Goal: Task Accomplishment & Management: Manage account settings

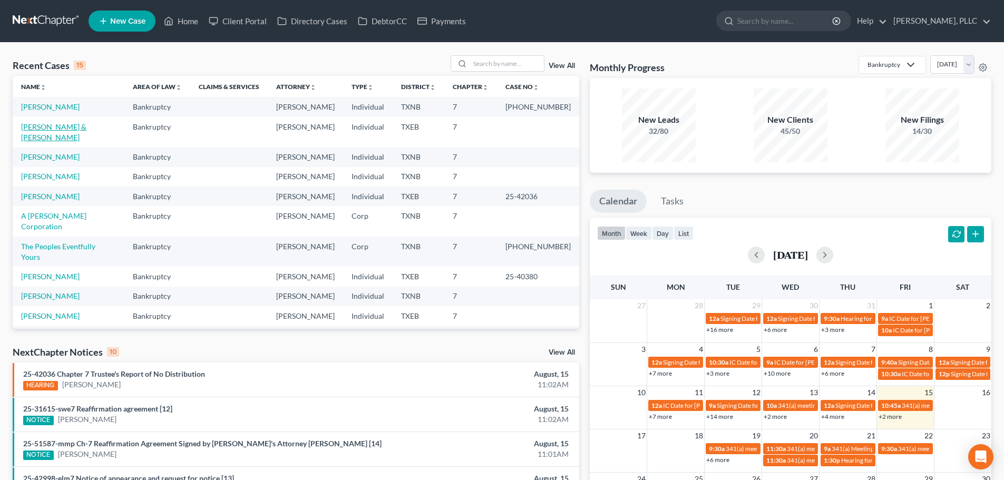
click at [86, 129] on link "[PERSON_NAME] & [PERSON_NAME]" at bounding box center [53, 131] width 65 height 19
select select "4"
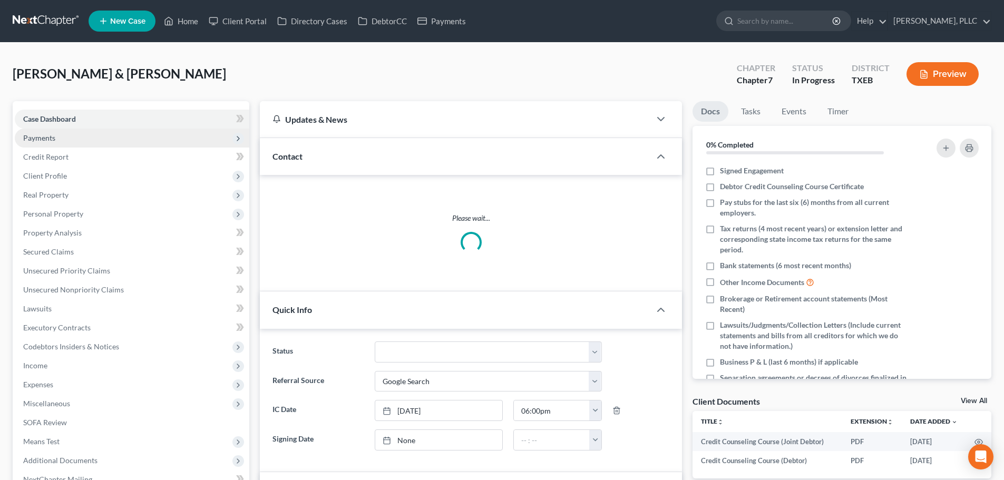
click at [53, 143] on span "Payments" at bounding box center [132, 138] width 235 height 19
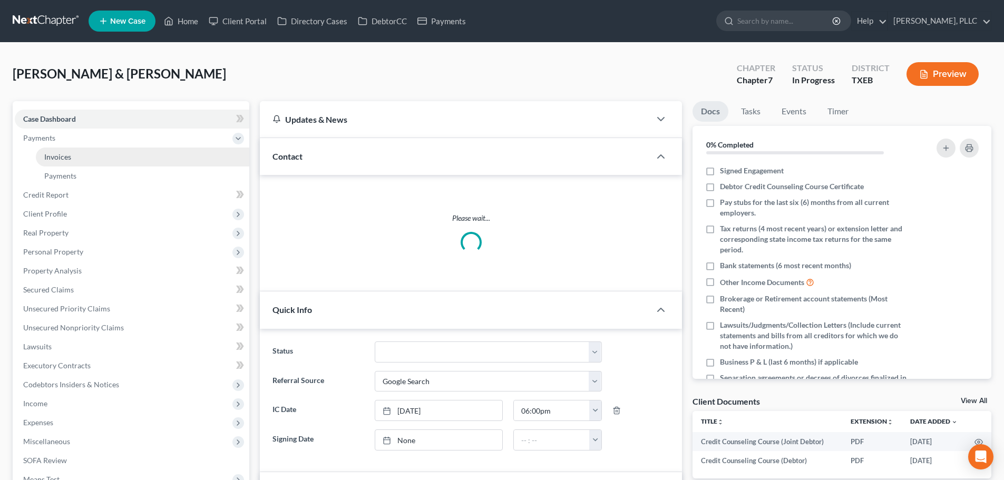
click at [65, 160] on span "Invoices" at bounding box center [57, 156] width 27 height 9
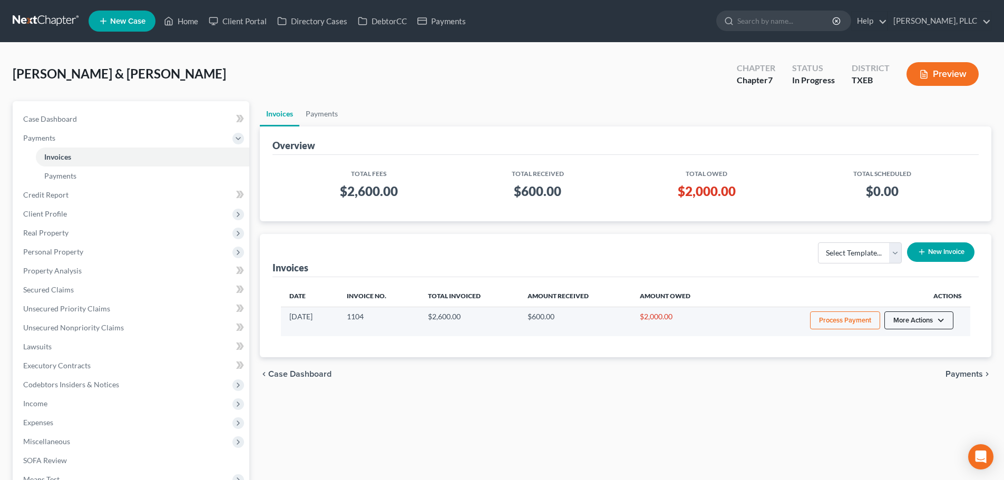
click at [937, 321] on button "More Actions" at bounding box center [918, 320] width 69 height 18
click at [935, 360] on link "Record Cash or Check Payment" at bounding box center [933, 360] width 123 height 18
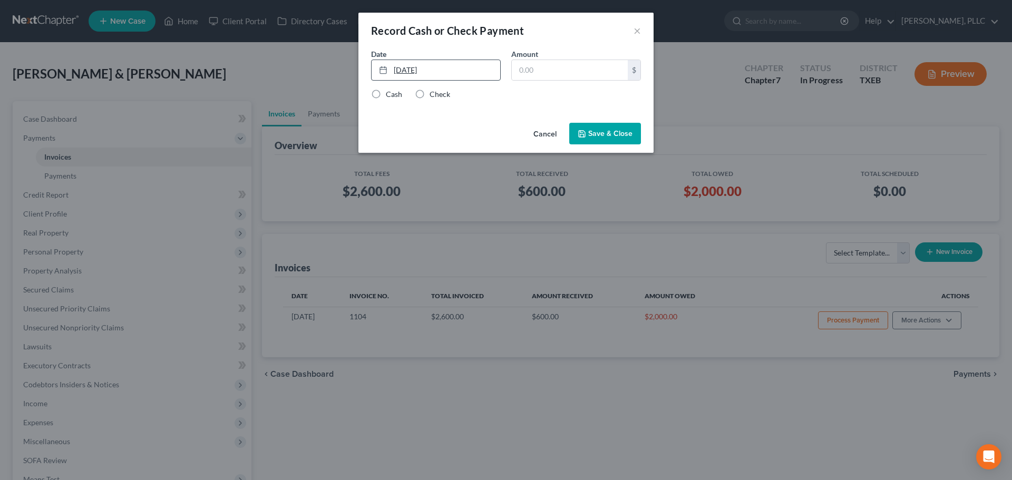
click at [404, 72] on link "[DATE]" at bounding box center [436, 70] width 129 height 20
click at [548, 74] on input "text" at bounding box center [570, 70] width 116 height 20
type input "400"
click at [386, 95] on label "Cash" at bounding box center [394, 94] width 16 height 11
click at [390, 95] on input "Cash" at bounding box center [393, 92] width 7 height 7
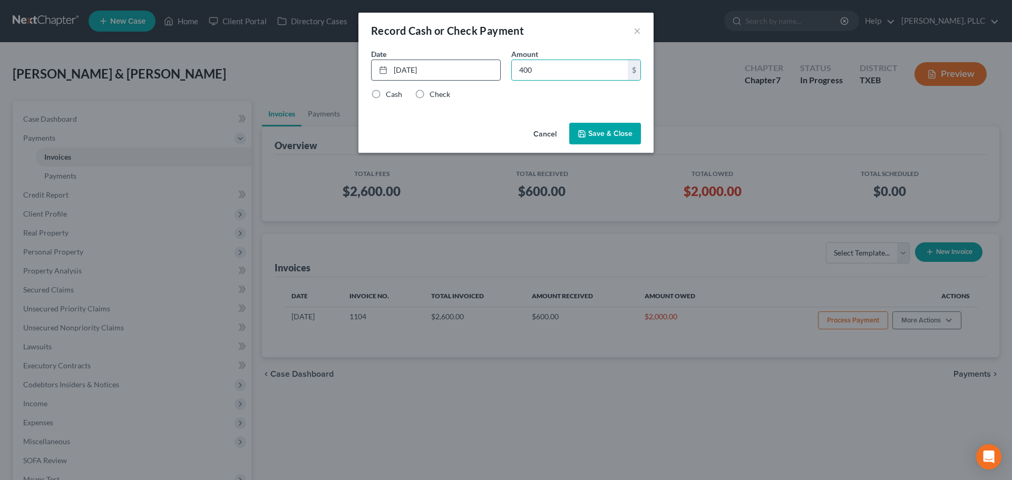
radio input "true"
click at [600, 132] on button "Save & Close" at bounding box center [605, 134] width 72 height 22
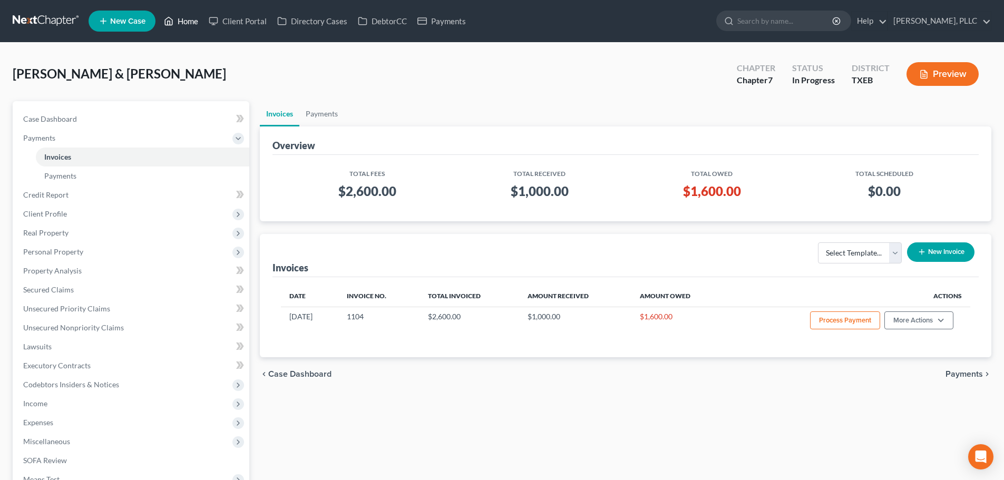
click at [192, 24] on link "Home" at bounding box center [181, 21] width 45 height 19
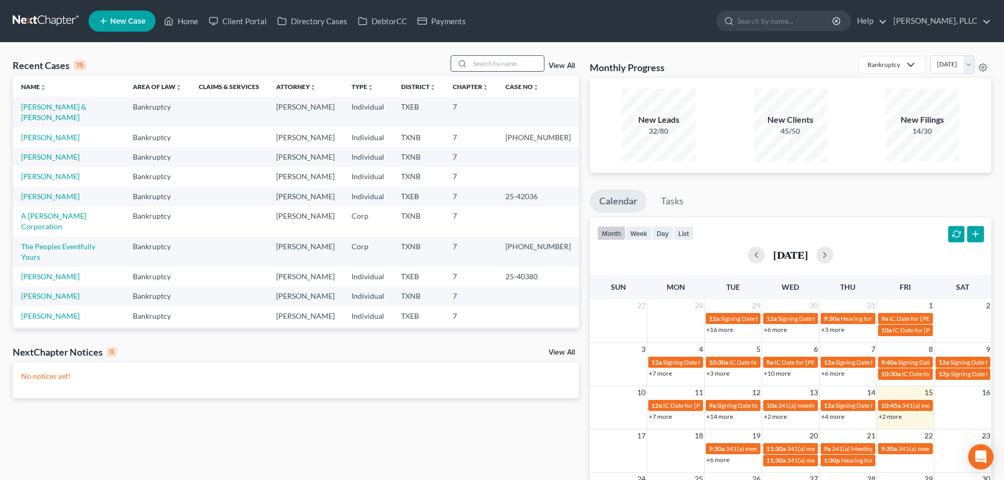
click at [505, 61] on input "search" at bounding box center [507, 63] width 74 height 15
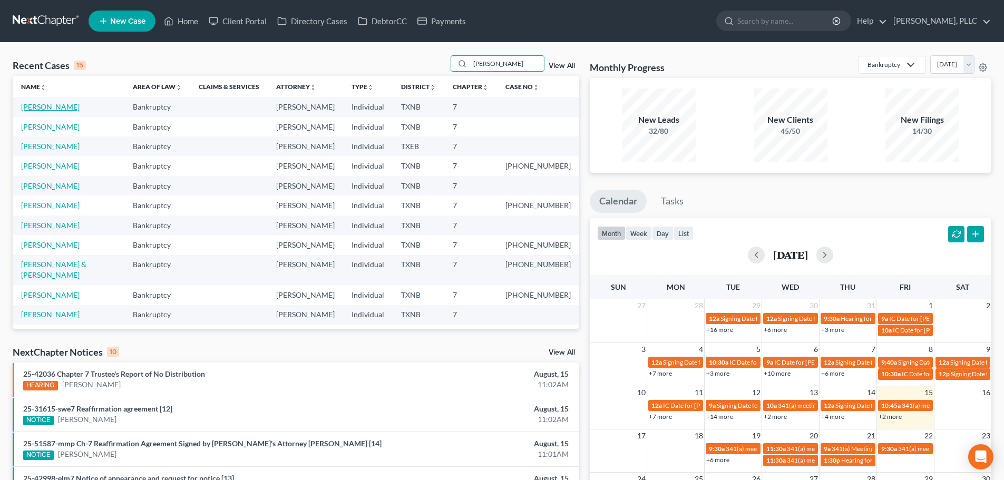
type input "[PERSON_NAME]"
click at [53, 104] on link "[PERSON_NAME]" at bounding box center [50, 106] width 58 height 9
select select "4"
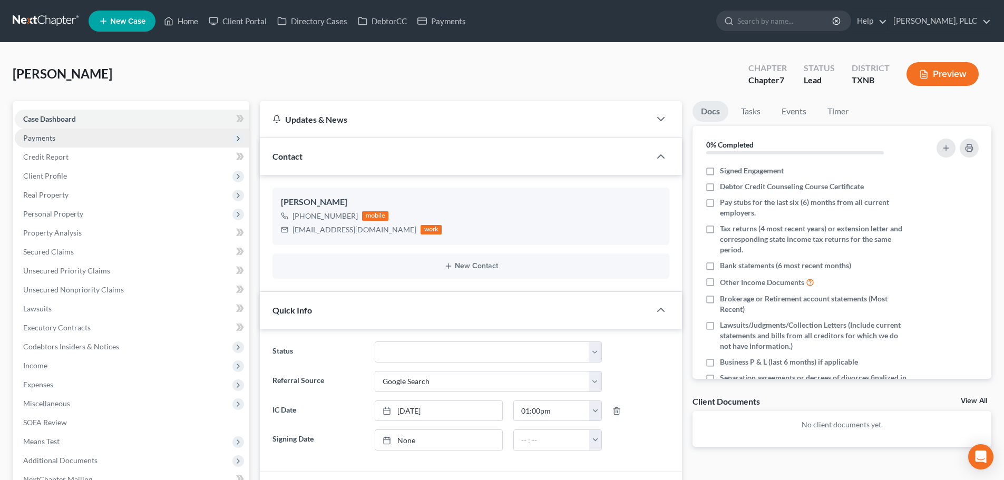
click at [47, 136] on span "Payments" at bounding box center [39, 137] width 32 height 9
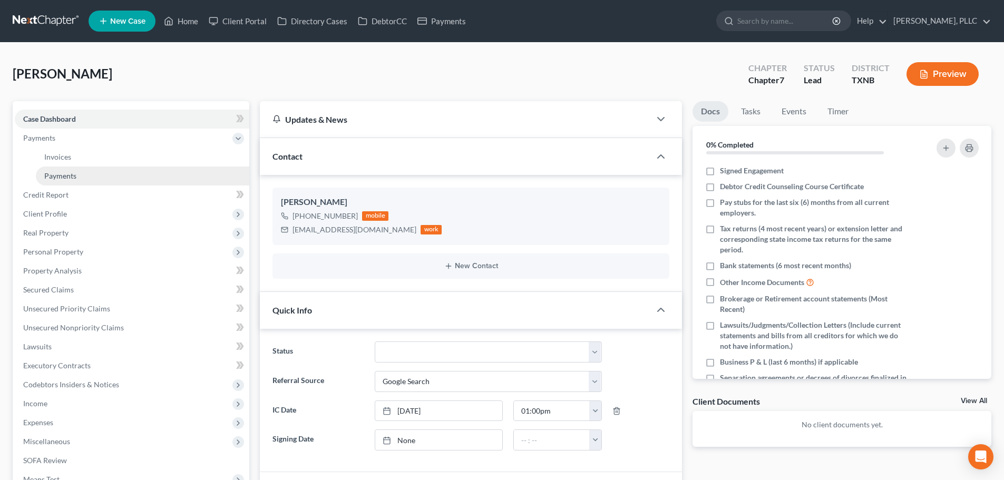
click at [66, 175] on span "Payments" at bounding box center [60, 175] width 32 height 9
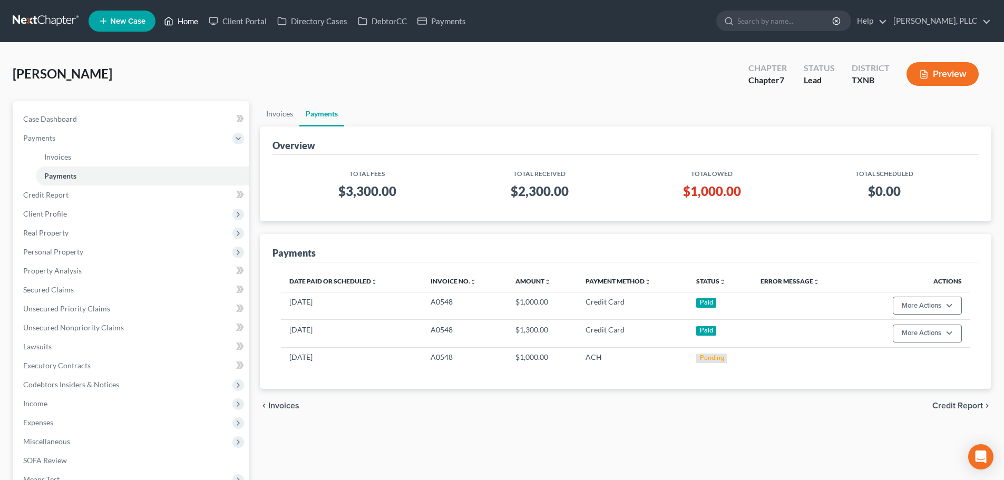
drag, startPoint x: 195, startPoint y: 18, endPoint x: 202, endPoint y: 21, distance: 7.3
click at [195, 18] on link "Home" at bounding box center [181, 21] width 45 height 19
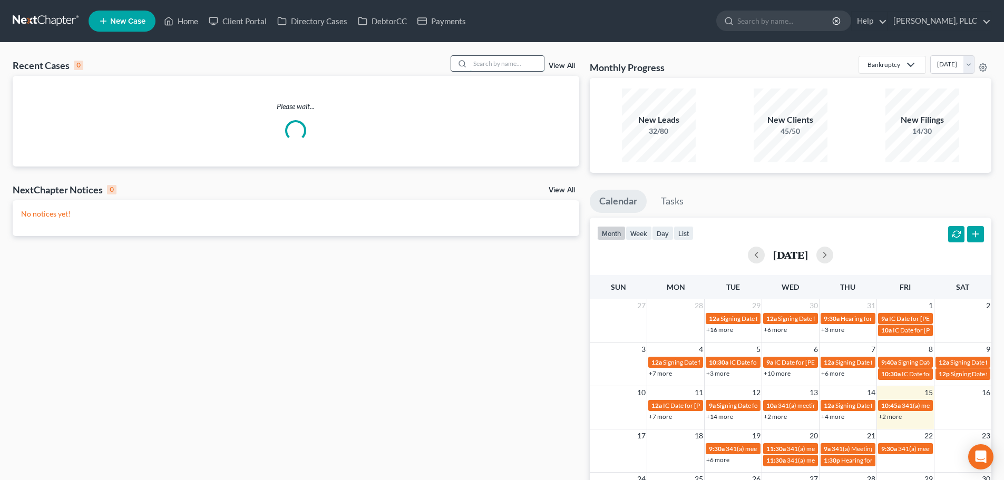
click at [514, 64] on input "search" at bounding box center [507, 63] width 74 height 15
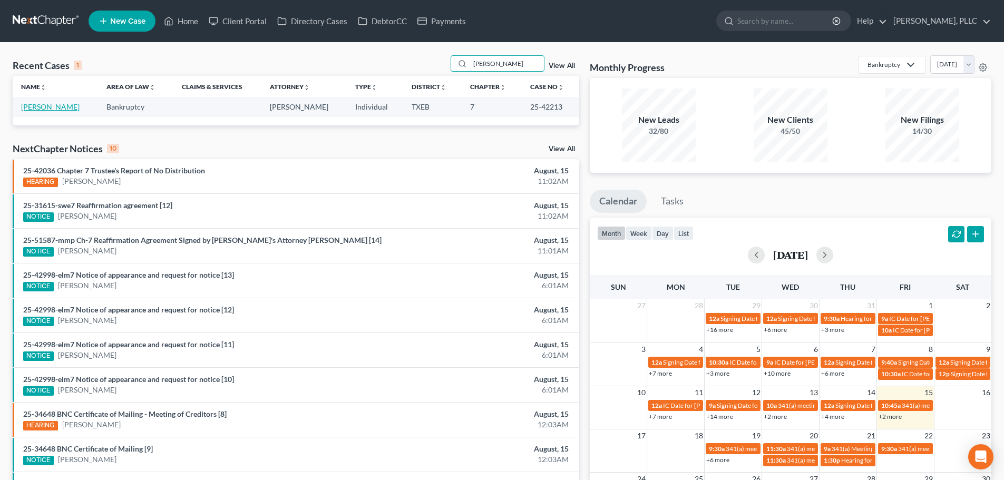
type input "[PERSON_NAME]"
click at [48, 107] on link "[PERSON_NAME]" at bounding box center [50, 106] width 58 height 9
select select "4"
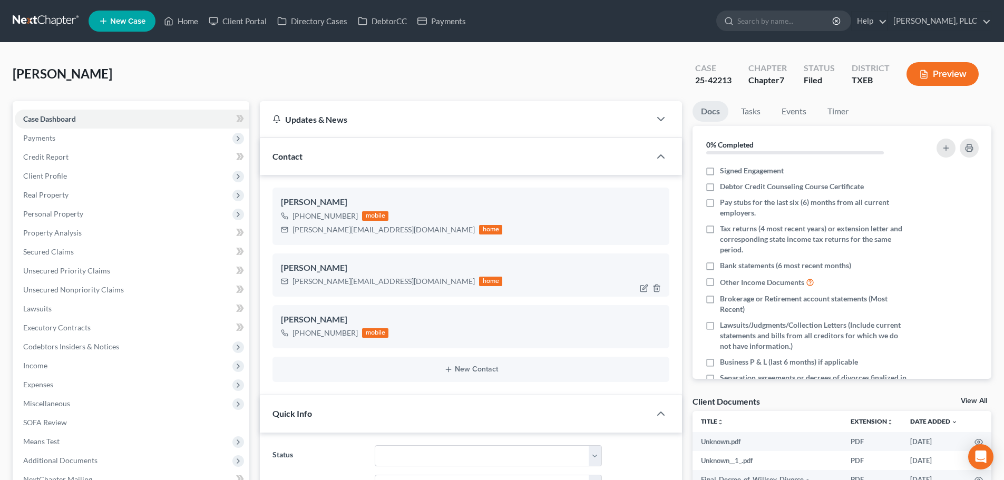
scroll to position [1326, 0]
drag, startPoint x: 392, startPoint y: 232, endPoint x: 293, endPoint y: 232, distance: 99.1
click at [293, 232] on div "[PERSON_NAME][EMAIL_ADDRESS][DOMAIN_NAME]" at bounding box center [383, 229] width 182 height 11
copy div "[PERSON_NAME][EMAIL_ADDRESS][DOMAIN_NAME]"
